Goal: Find specific page/section: Find specific page/section

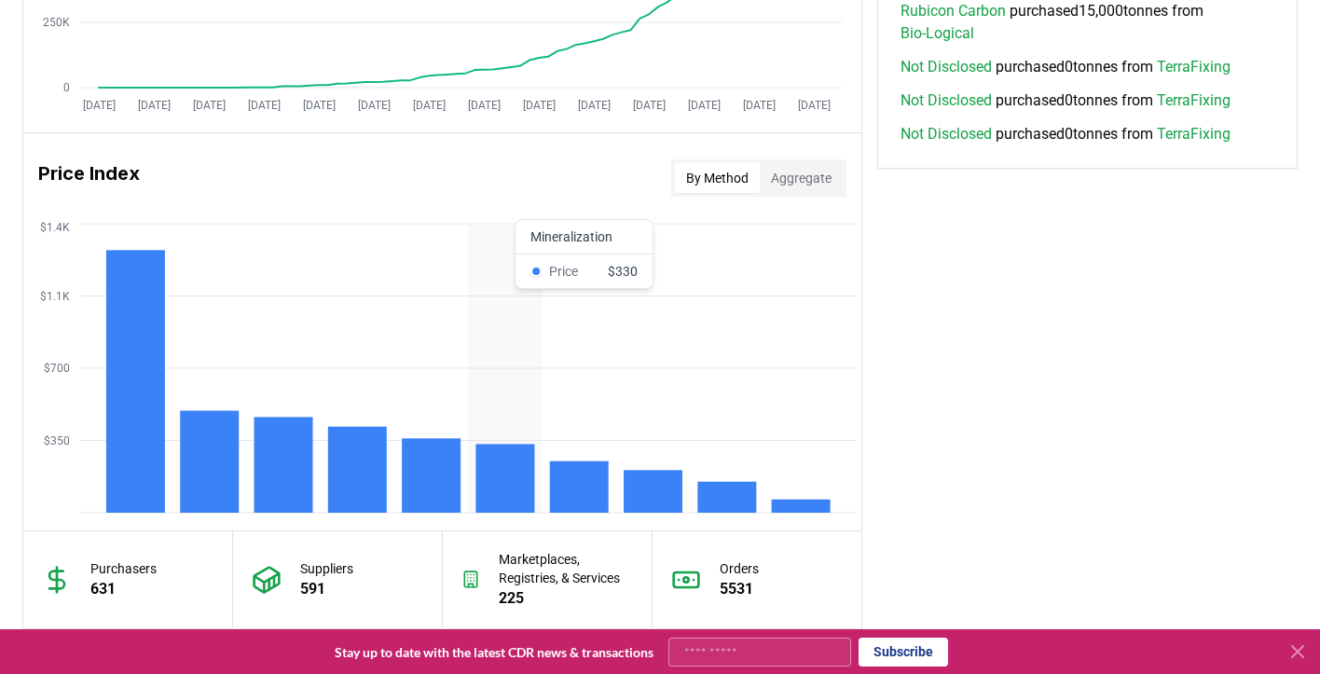
scroll to position [1439, 0]
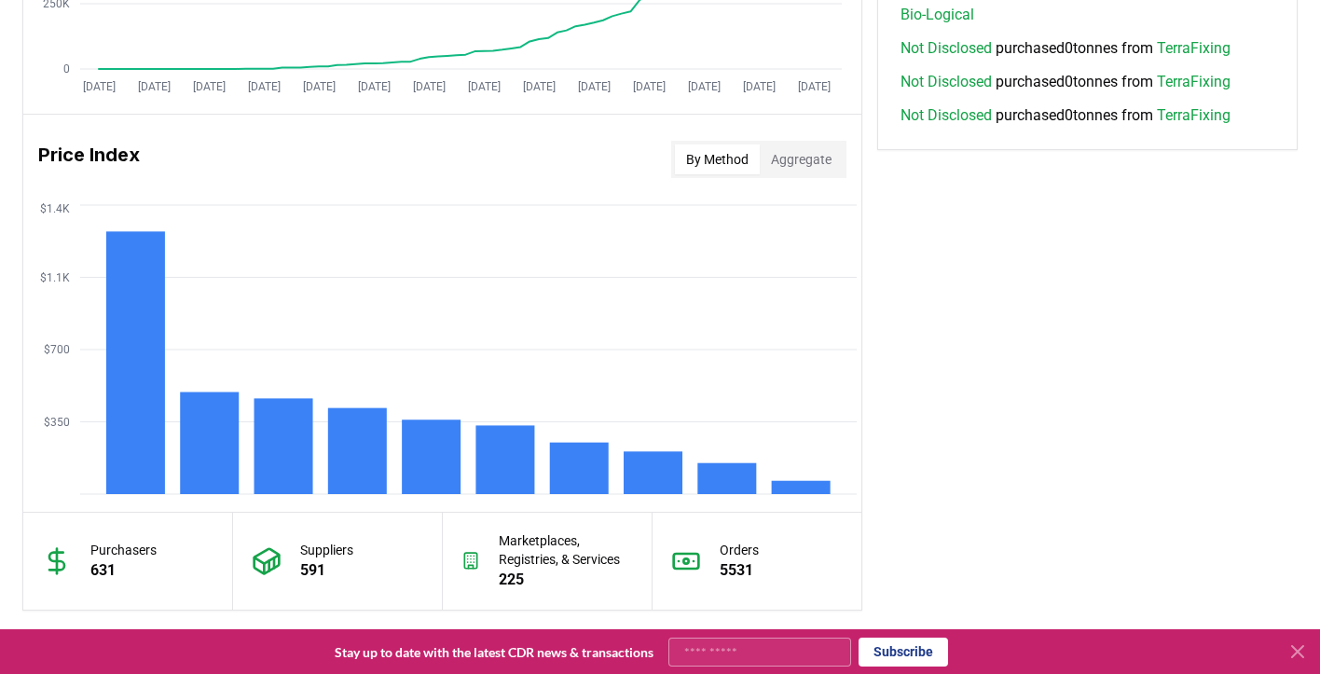
click at [820, 158] on button "Aggregate" at bounding box center [801, 159] width 83 height 30
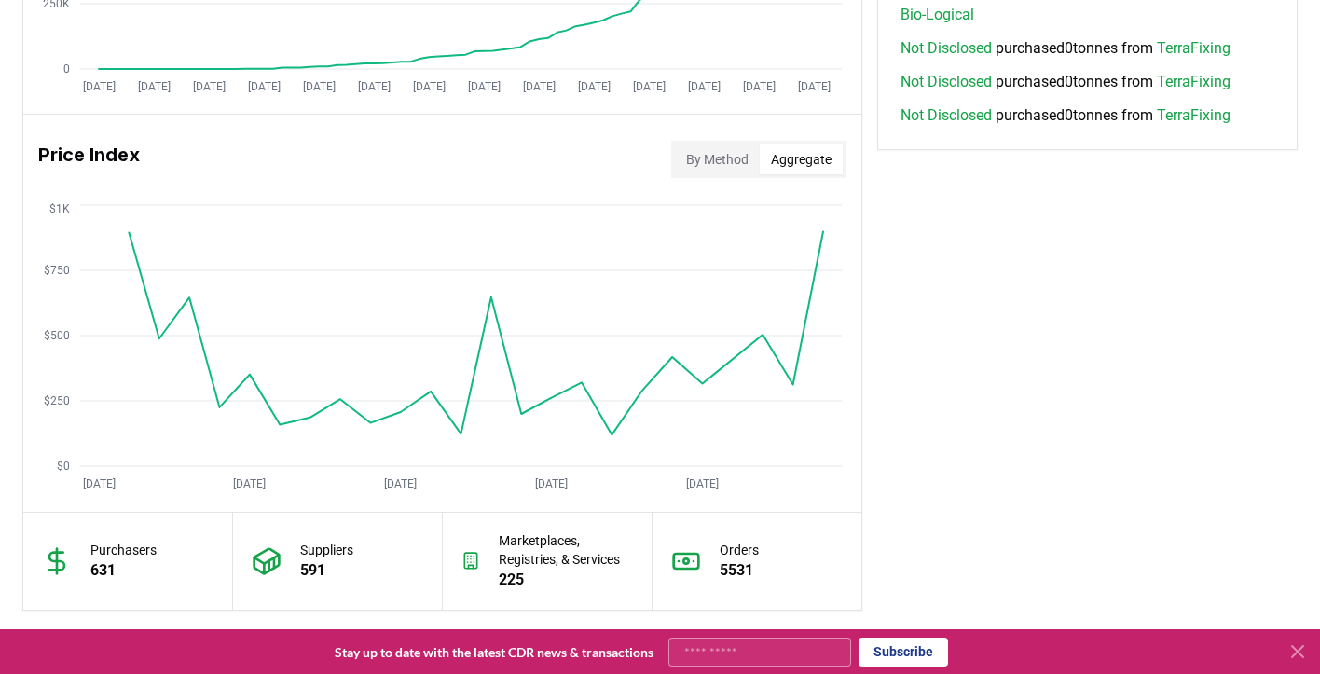
click at [710, 159] on button "By Method" at bounding box center [717, 159] width 85 height 30
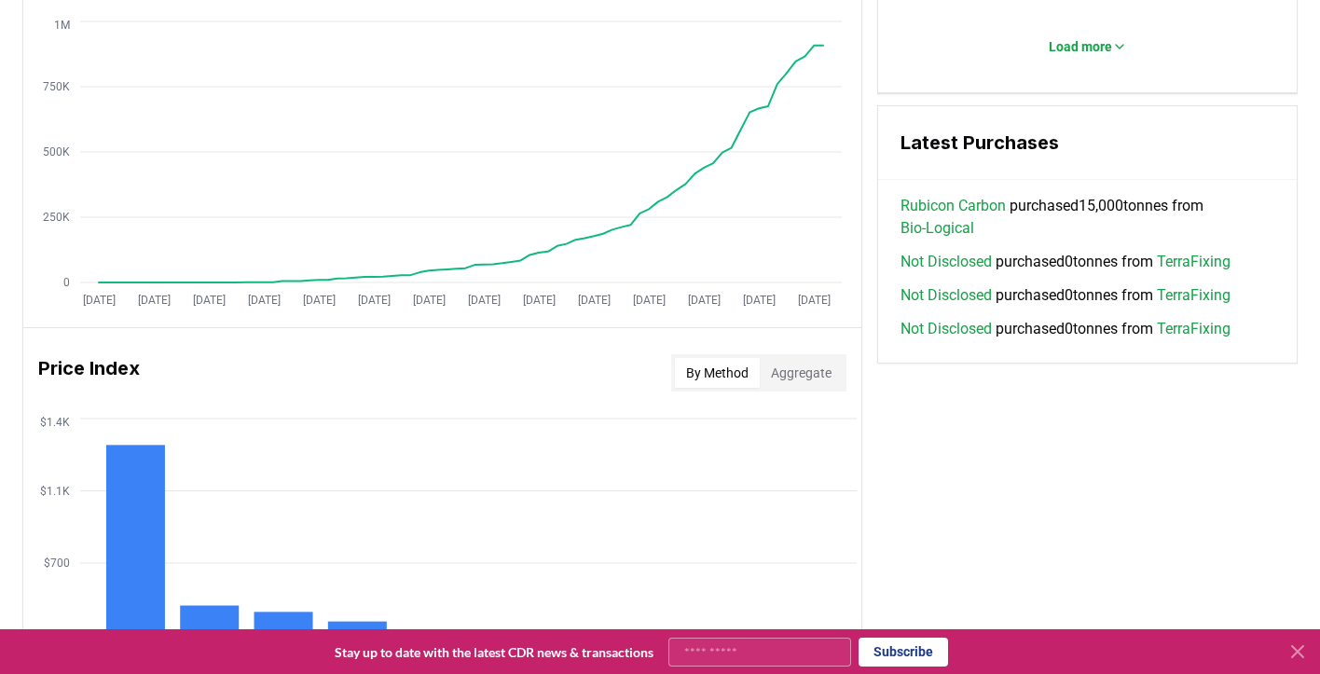
scroll to position [1206, 0]
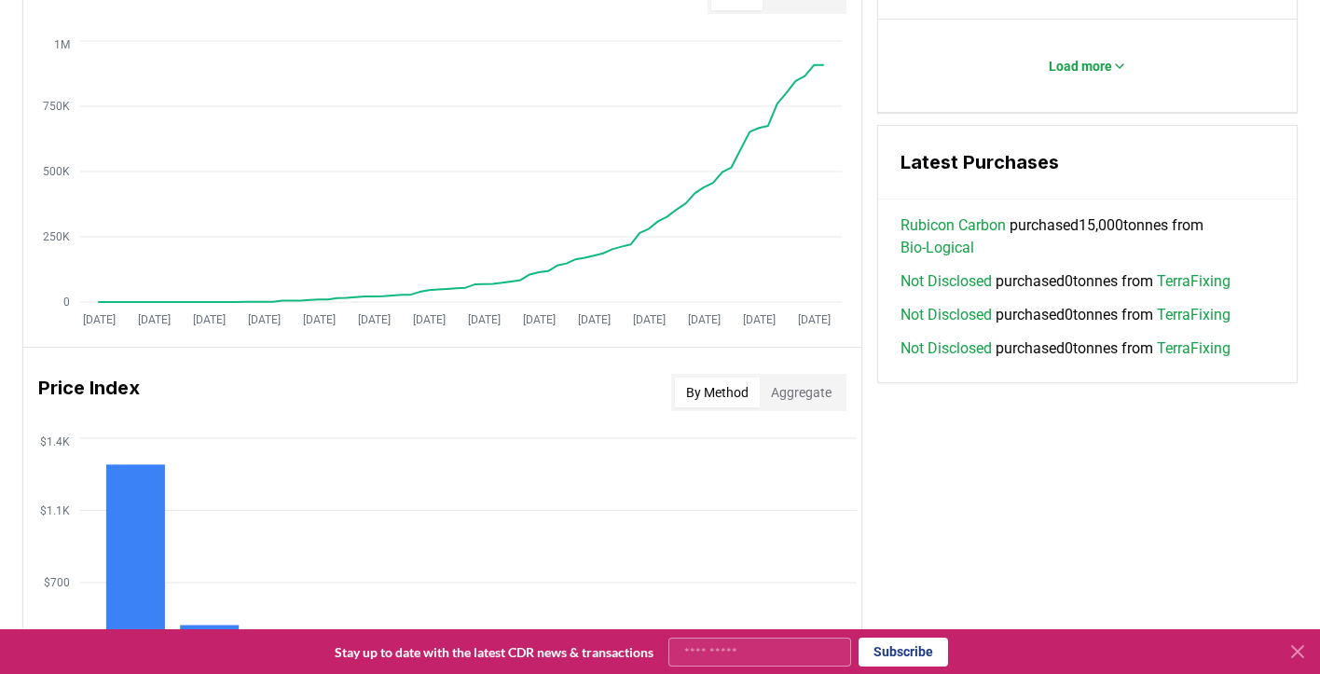
click at [797, 404] on button "Aggregate" at bounding box center [801, 392] width 83 height 30
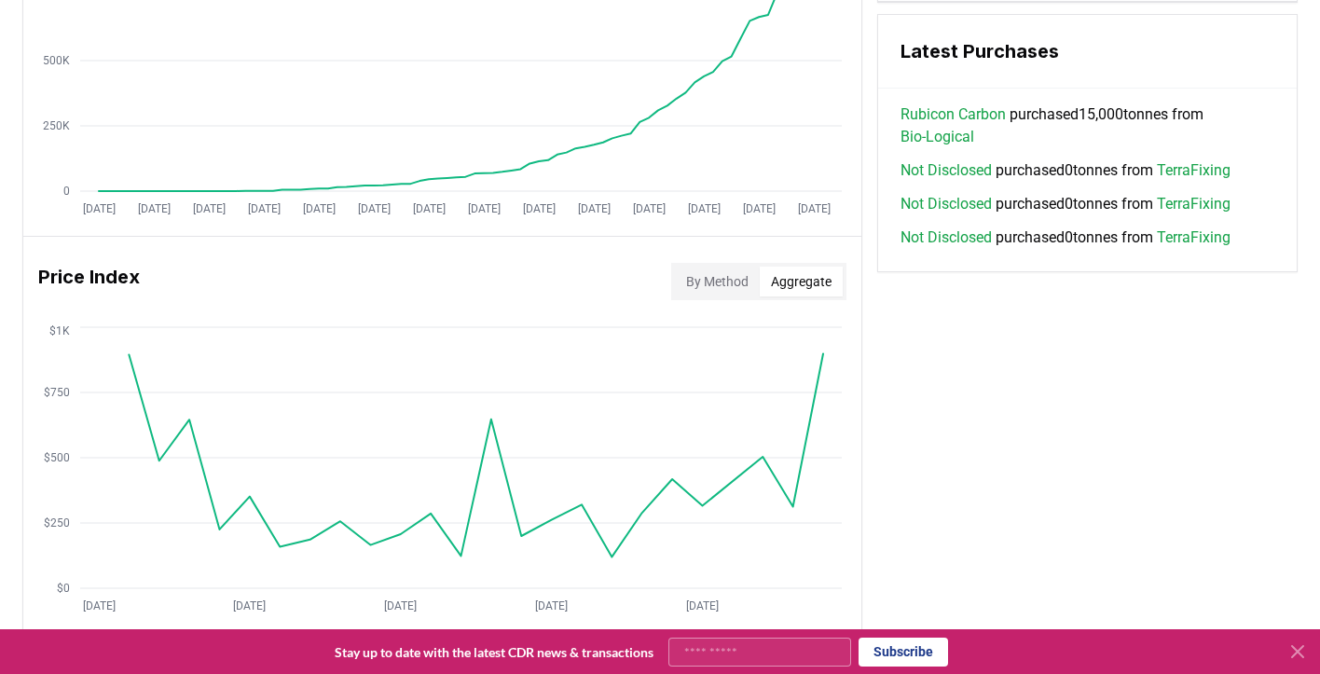
scroll to position [1320, 0]
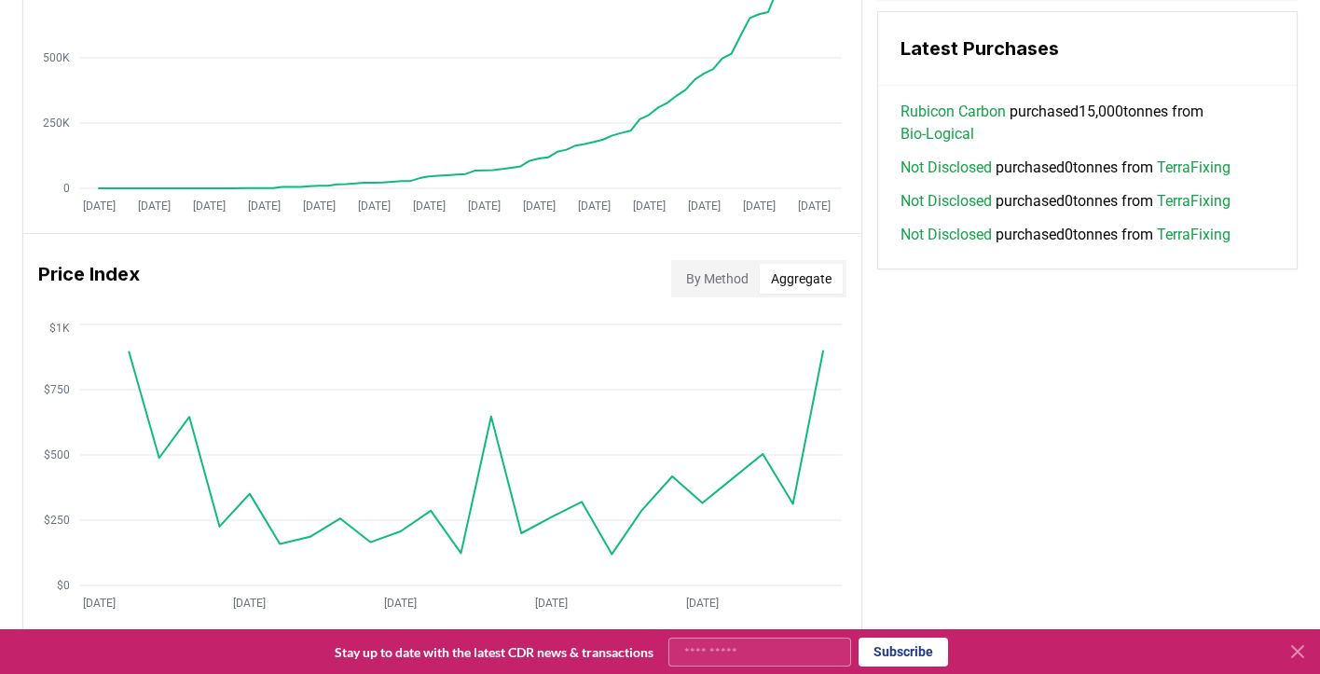
click at [719, 283] on button "By Method" at bounding box center [717, 279] width 85 height 30
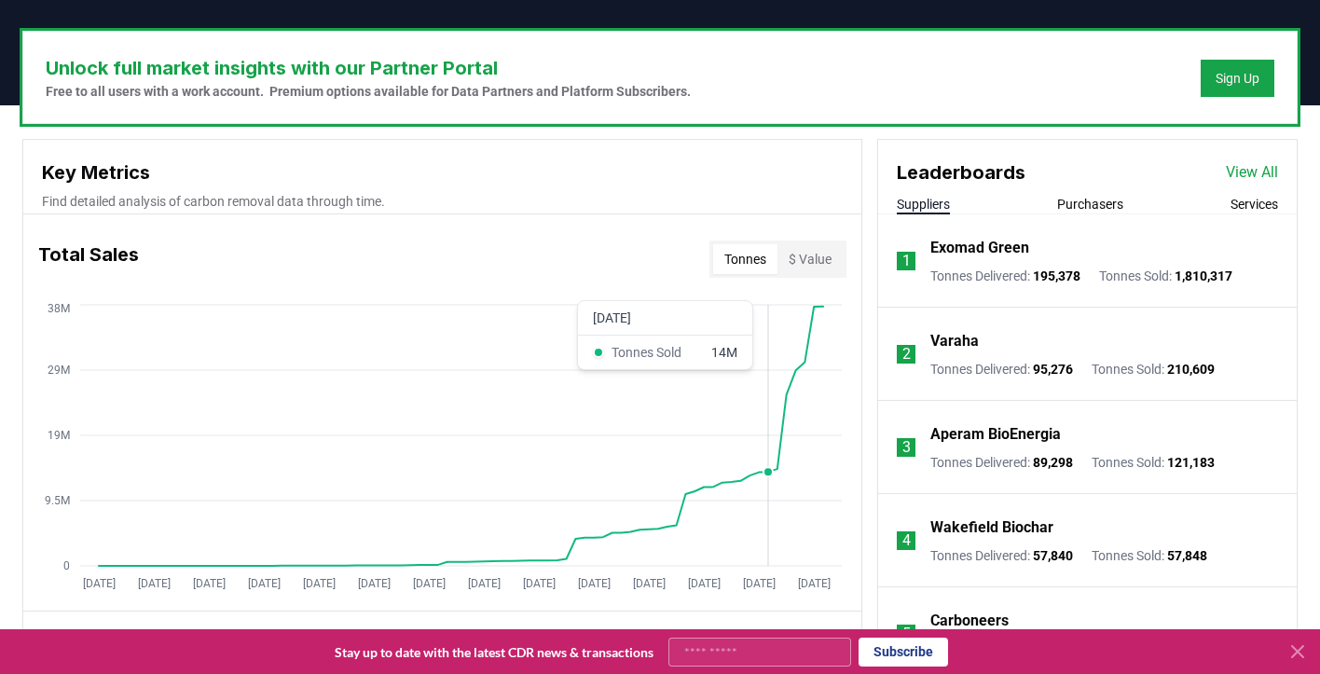
scroll to position [543, 0]
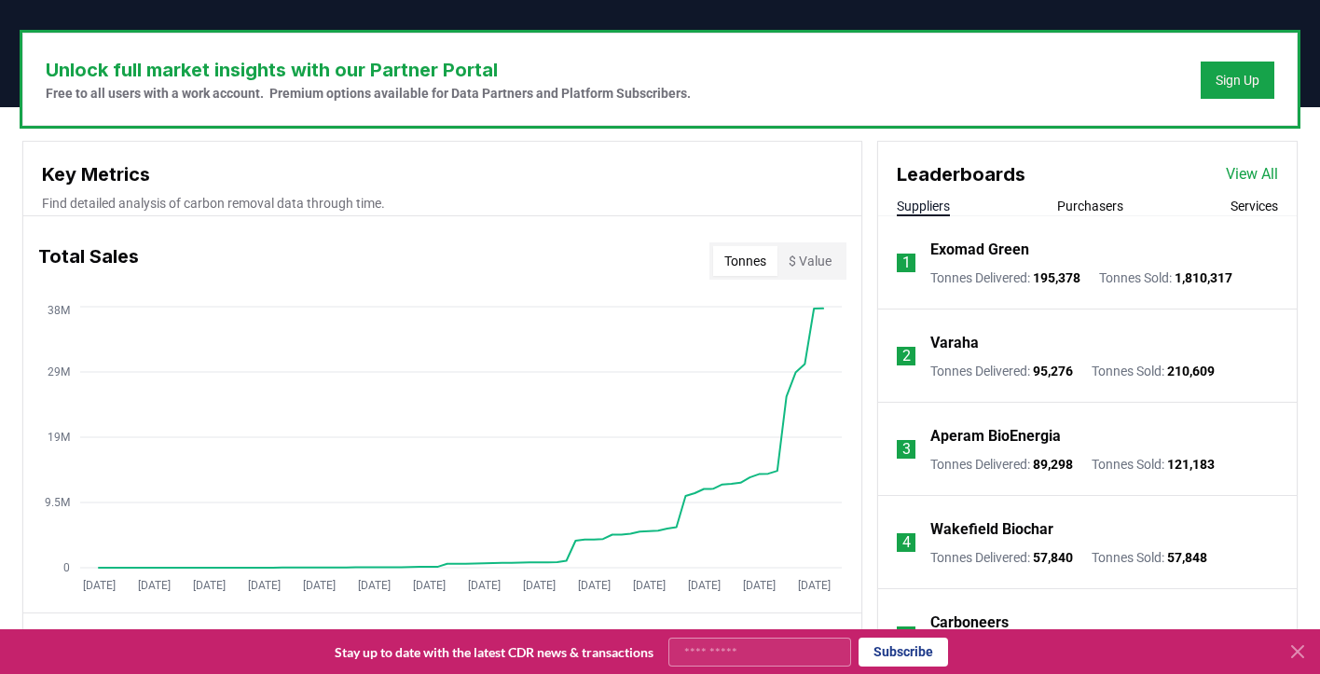
click at [813, 256] on button "$ Value" at bounding box center [809, 261] width 65 height 30
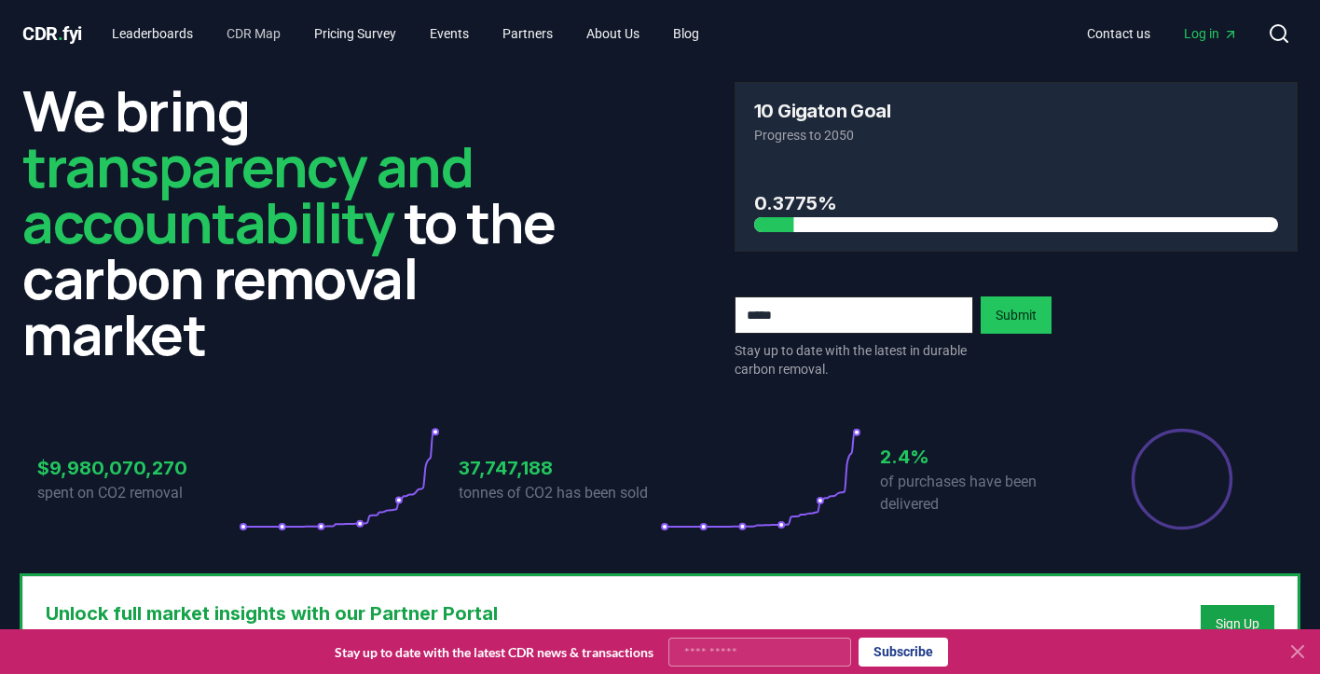
scroll to position [0, 0]
click at [190, 28] on link "Leaderboards" at bounding box center [152, 34] width 111 height 34
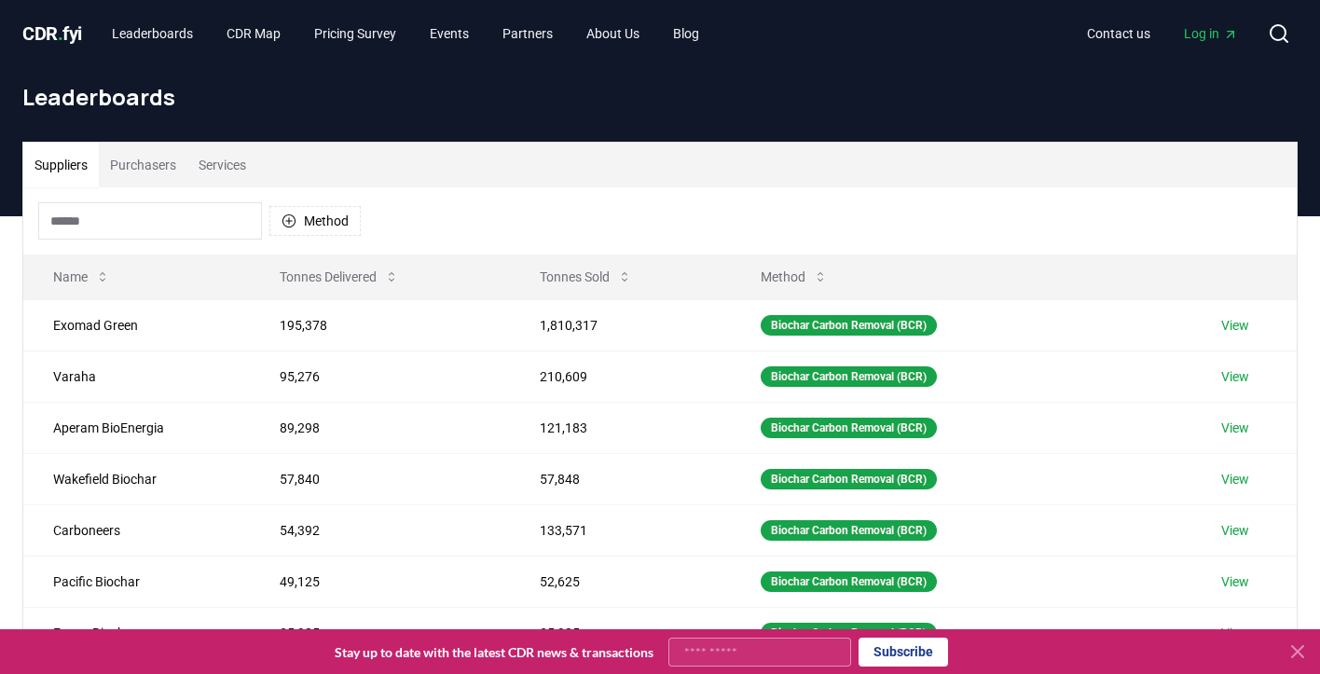
click at [148, 160] on button "Purchasers" at bounding box center [143, 165] width 89 height 45
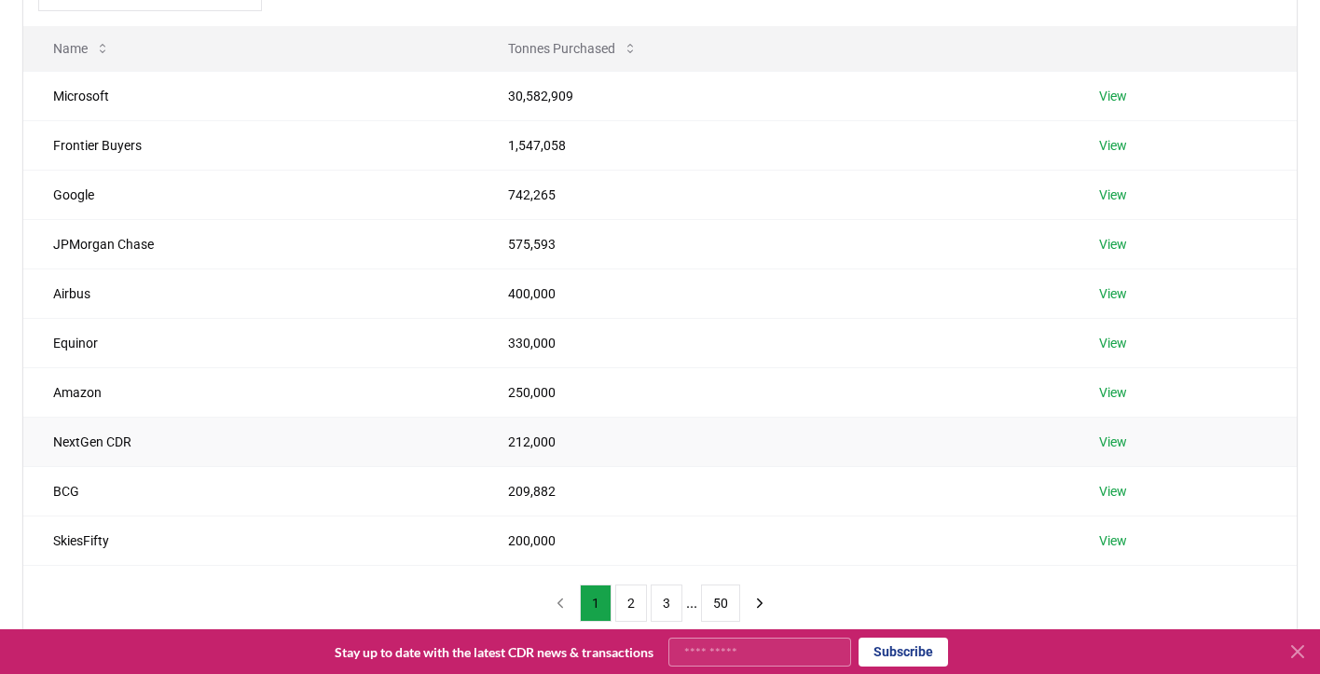
scroll to position [226, 0]
click at [626, 602] on button "2" at bounding box center [631, 605] width 32 height 37
